Goal: Navigation & Orientation: Find specific page/section

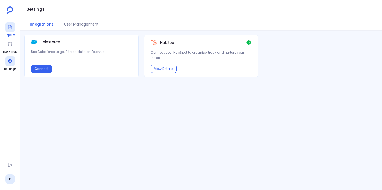
click at [7, 29] on icon at bounding box center [9, 26] width 5 height 5
click at [82, 26] on button "User Management" at bounding box center [81, 24] width 45 height 11
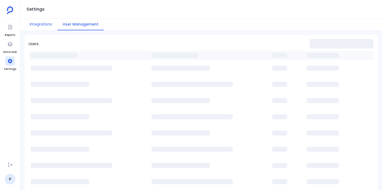
click at [42, 22] on button "Integrations" at bounding box center [40, 24] width 33 height 11
